Goal: Find specific fact: Find specific fact

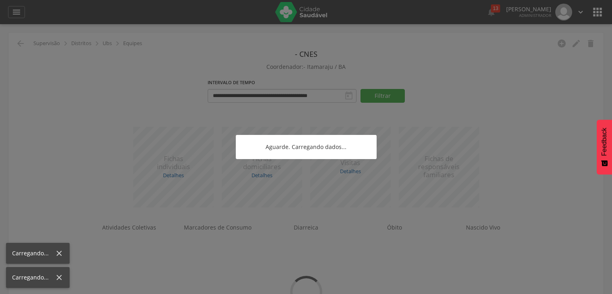
scroll to position [24, 0]
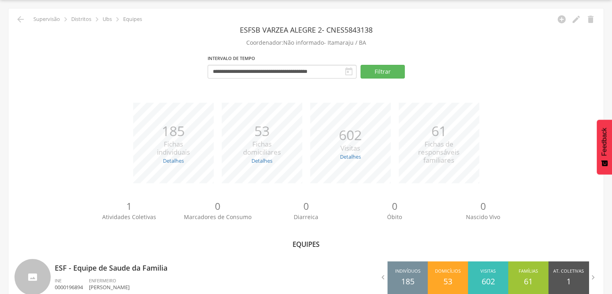
type input "**********"
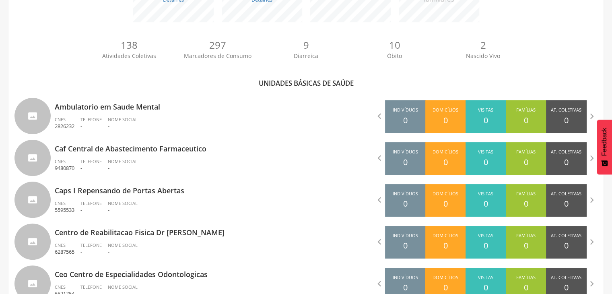
scroll to position [1400, 0]
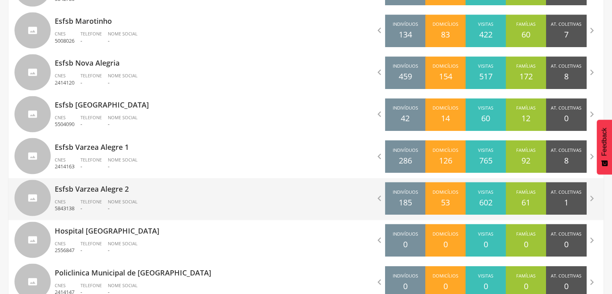
click at [134, 193] on p "Esfsb Varzea Alegre 2" at bounding box center [177, 186] width 245 height 16
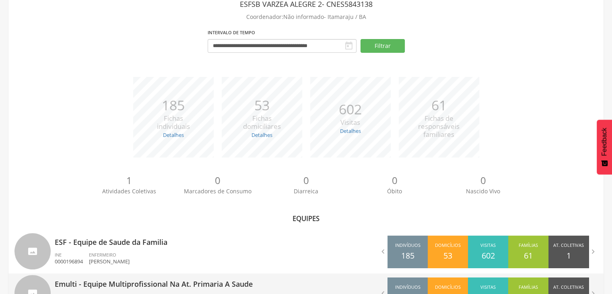
scroll to position [127, 0]
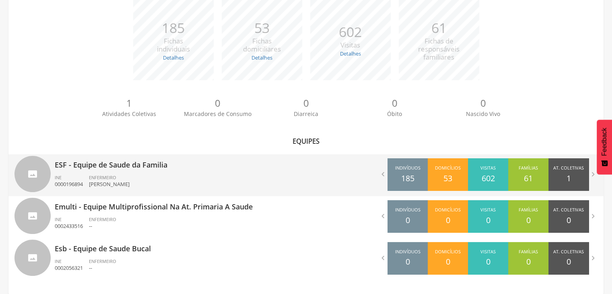
click at [185, 165] on p "ESF - Equipe de Saude da Familia" at bounding box center [177, 162] width 245 height 16
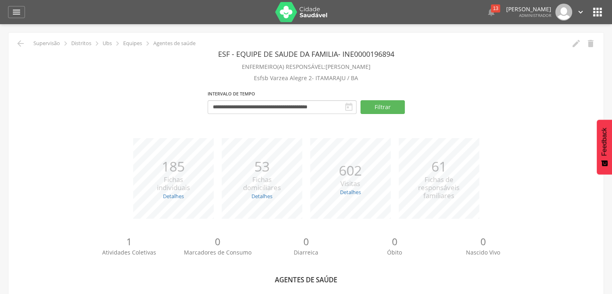
click at [599, 14] on icon "" at bounding box center [597, 12] width 13 height 13
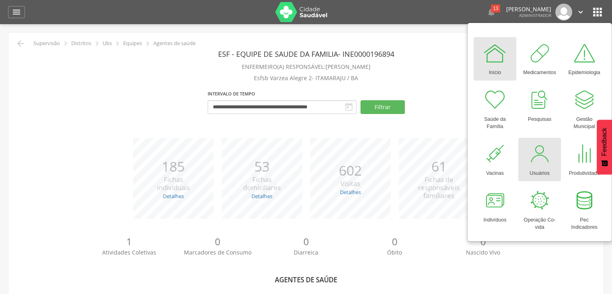
scroll to position [138, 0]
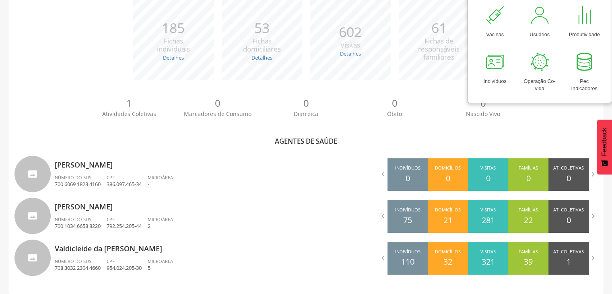
click at [153, 113] on span "Atividades Coletivas" at bounding box center [129, 114] width 54 height 8
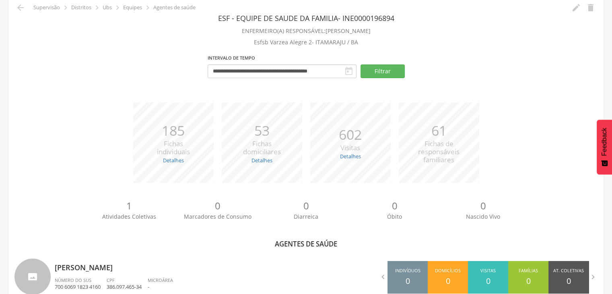
scroll to position [0, 0]
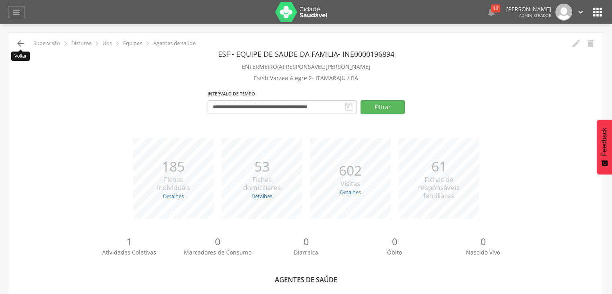
click at [22, 42] on icon "" at bounding box center [21, 44] width 10 height 10
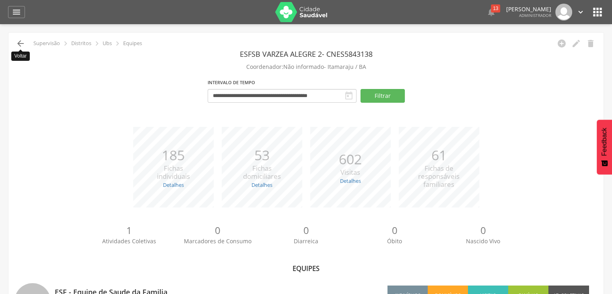
click at [25, 44] on icon "" at bounding box center [21, 44] width 10 height 10
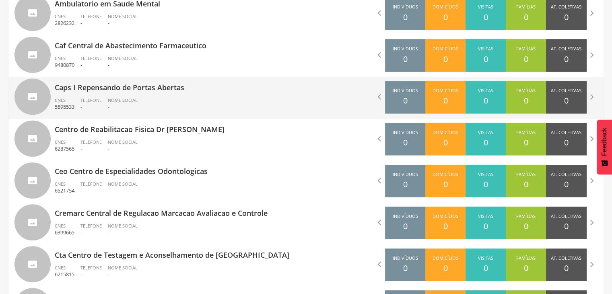
scroll to position [1400, 0]
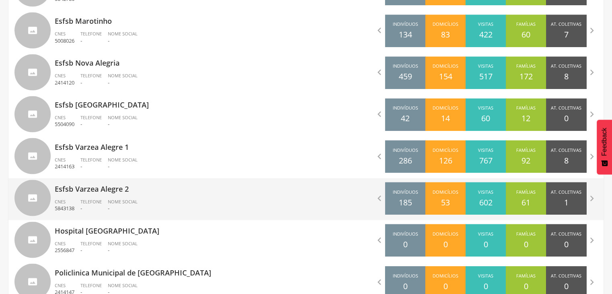
click at [165, 198] on ul "CNES 5843138 Telefone - Nome Social -" at bounding box center [177, 207] width 245 height 18
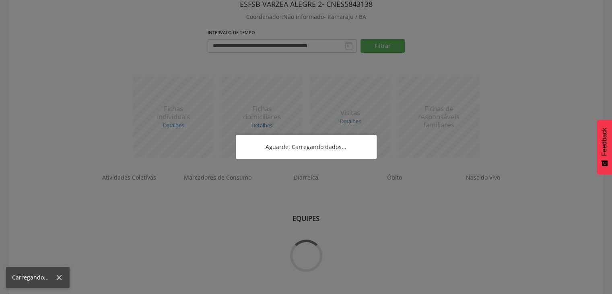
scroll to position [127, 0]
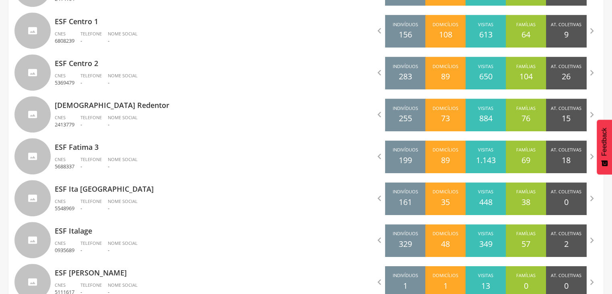
scroll to position [1190, 0]
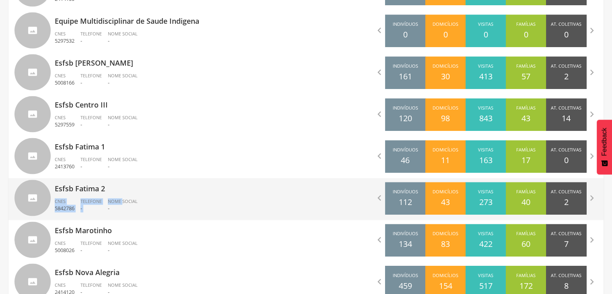
click at [123, 193] on div "Esfsb Fatima 2 CNES 5842786 Telefone - Nome Social -" at bounding box center [177, 199] width 245 height 42
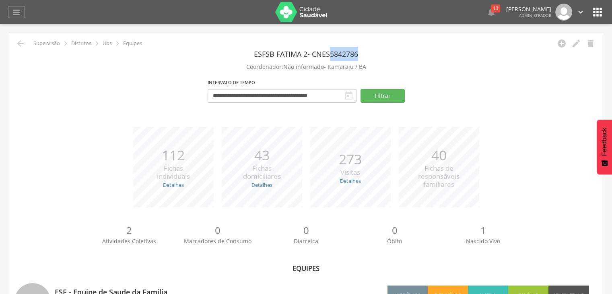
drag, startPoint x: 331, startPoint y: 52, endPoint x: 362, endPoint y: 49, distance: 31.5
click at [362, 49] on header "Esfsb Fatima 2 - CNES 5842786" at bounding box center [305, 54] width 583 height 14
copy span "5842786"
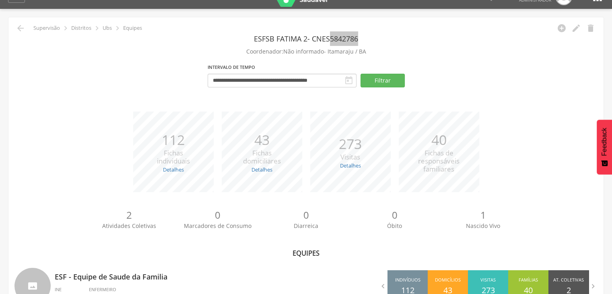
scroll to position [85, 0]
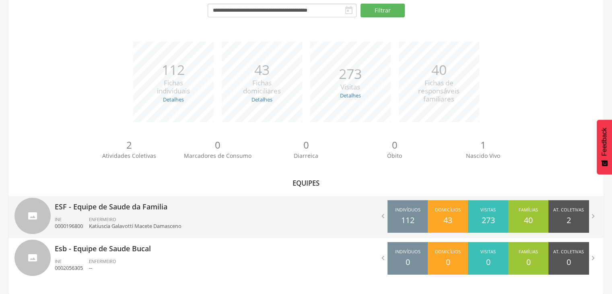
click at [144, 224] on p "Katiuscia Galavotti Macete Damasceno" at bounding box center [135, 226] width 92 height 8
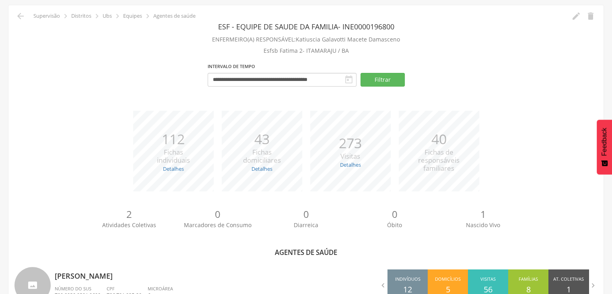
scroll to position [24, 0]
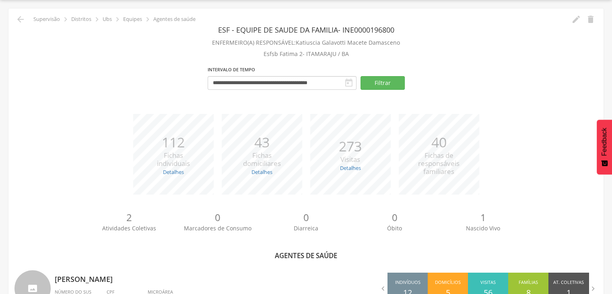
click at [294, 114] on div "*** 43 Fichas domiciliares Detalhes Novas: 39 Atualizadas: 4" at bounding box center [262, 154] width 88 height 80
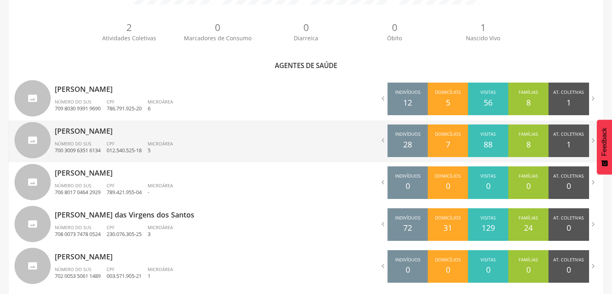
scroll to position [222, 0]
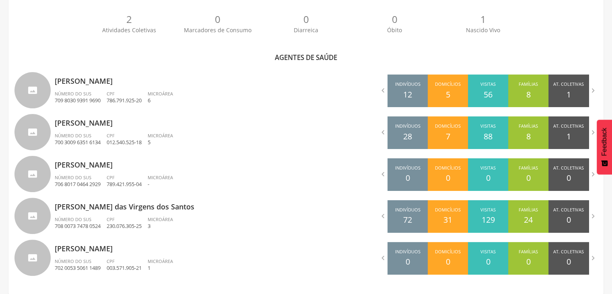
click at [86, 282] on div "**********" at bounding box center [305, 52] width 595 height 483
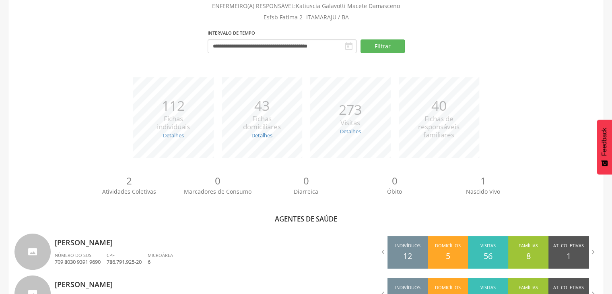
scroll to position [0, 0]
